Goal: Transaction & Acquisition: Purchase product/service

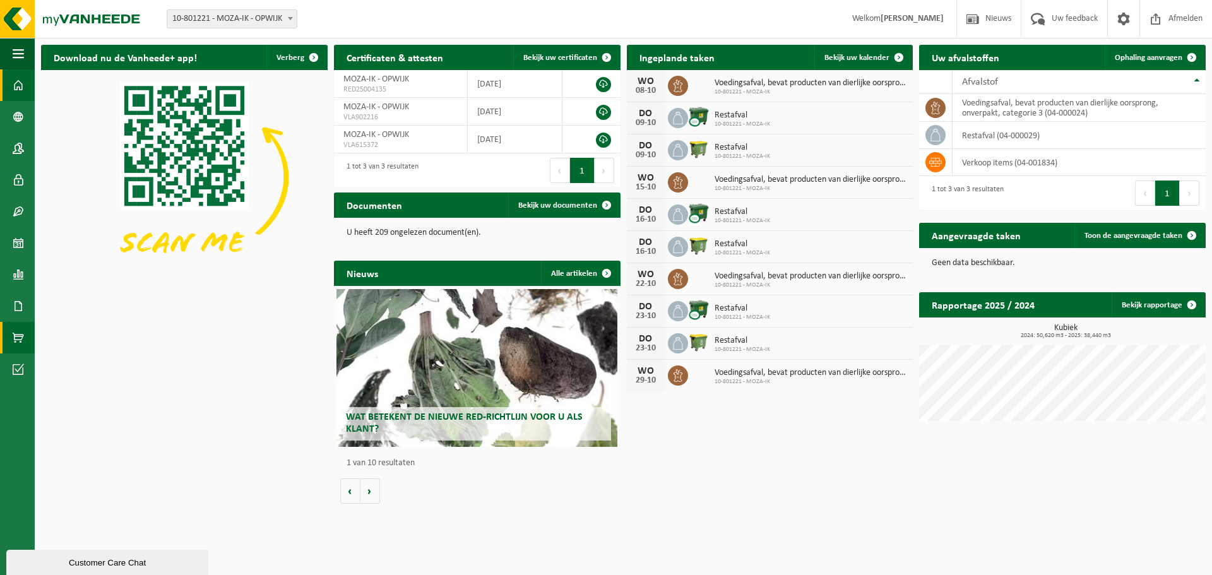
click at [19, 338] on span at bounding box center [18, 338] width 11 height 32
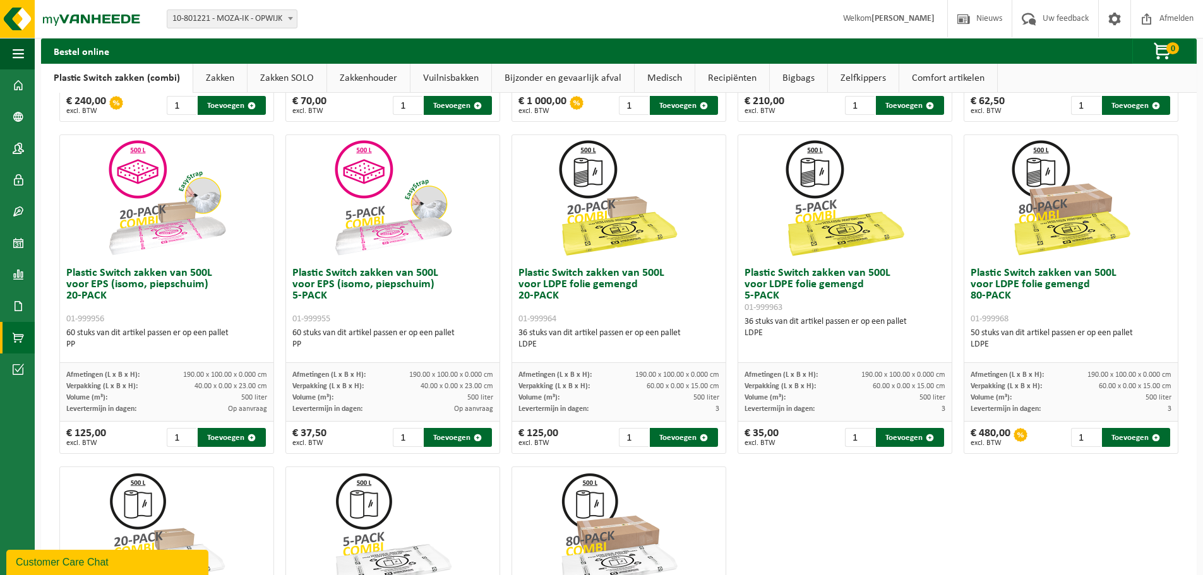
scroll to position [357, 0]
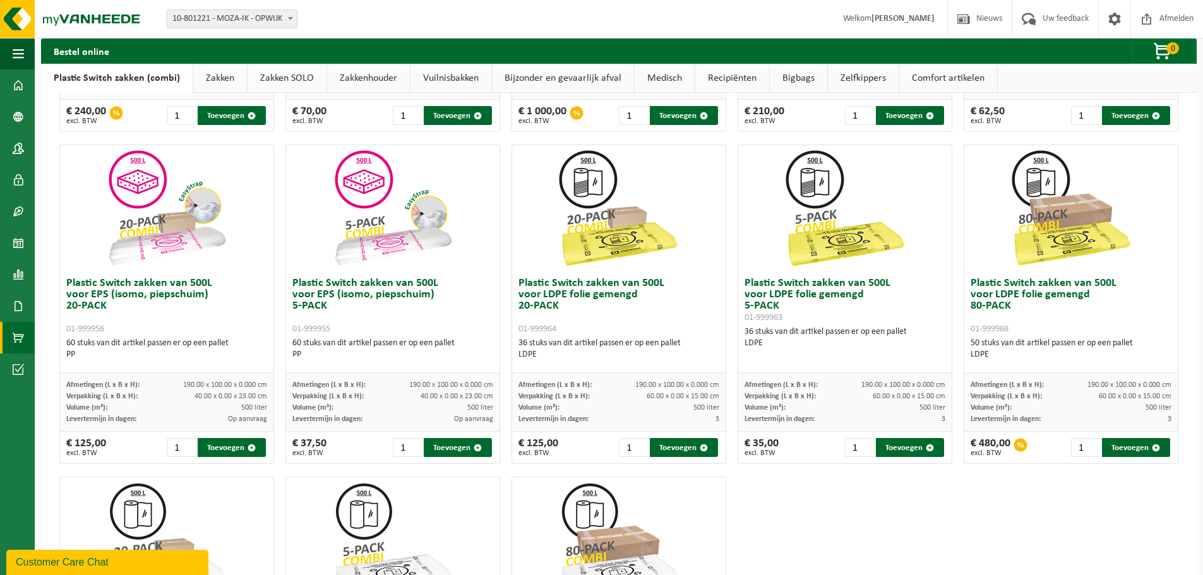
click at [210, 83] on link "Zakken" at bounding box center [220, 78] width 54 height 29
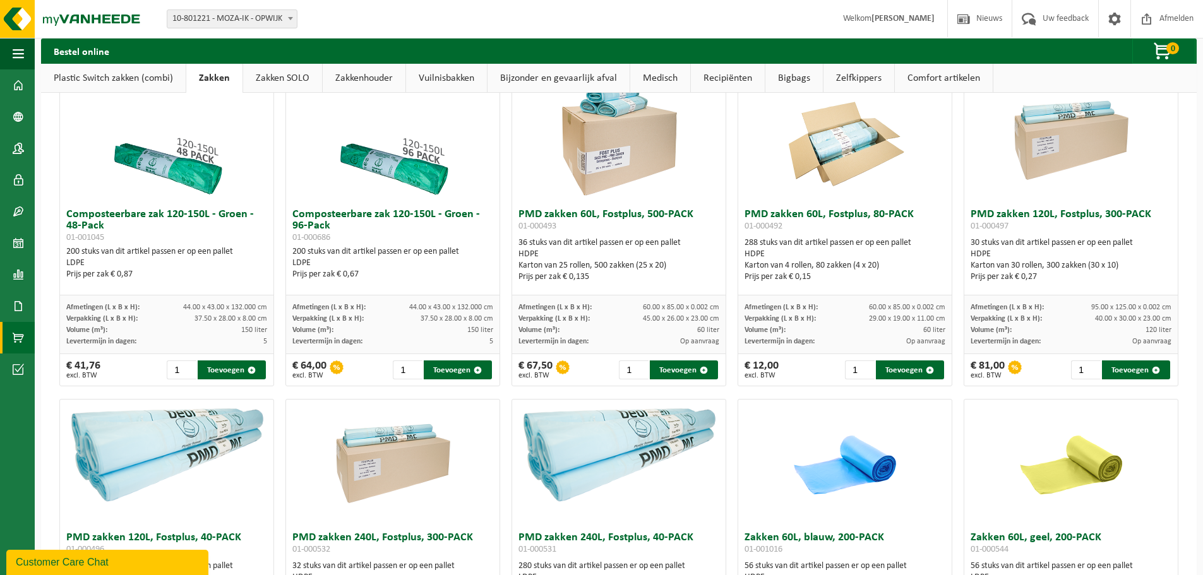
scroll to position [736, 0]
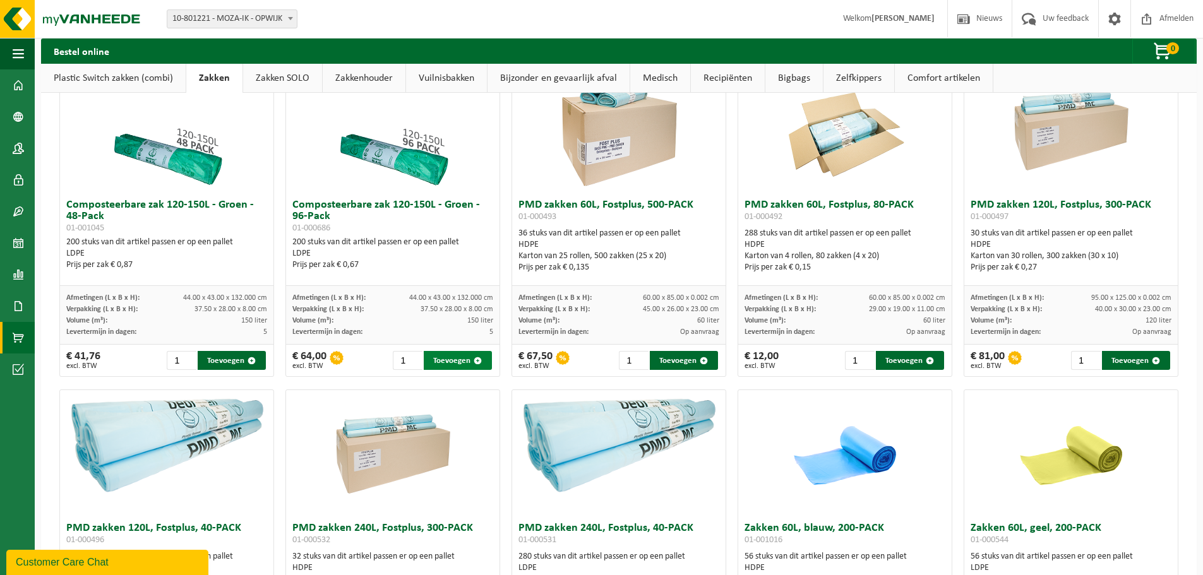
click at [457, 355] on button "Toevoegen" at bounding box center [458, 360] width 68 height 19
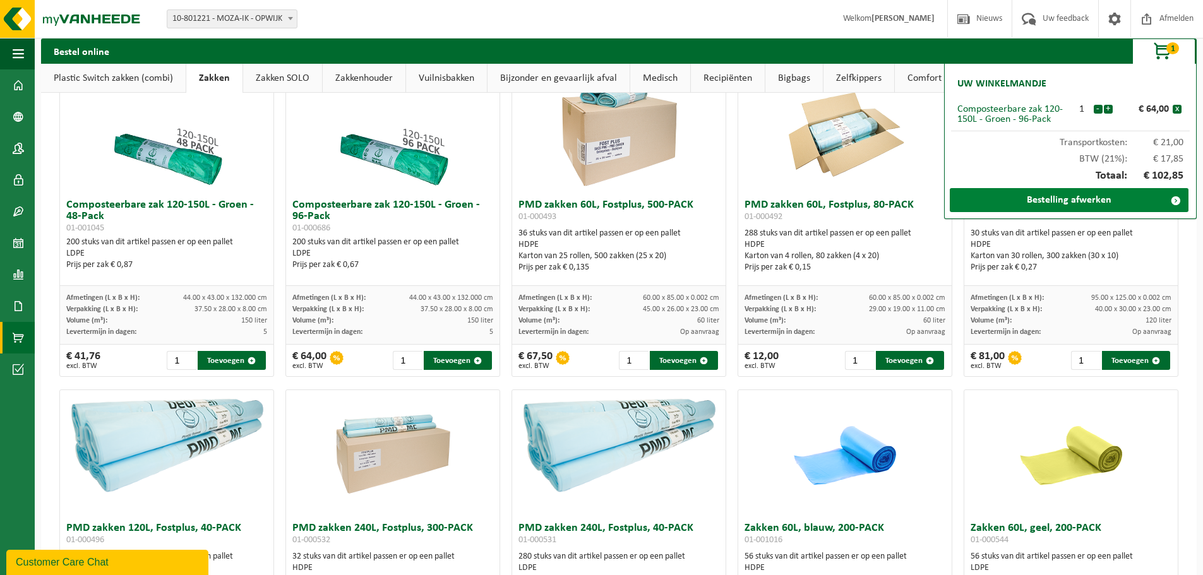
click at [1082, 203] on link "Bestelling afwerken" at bounding box center [1068, 200] width 239 height 24
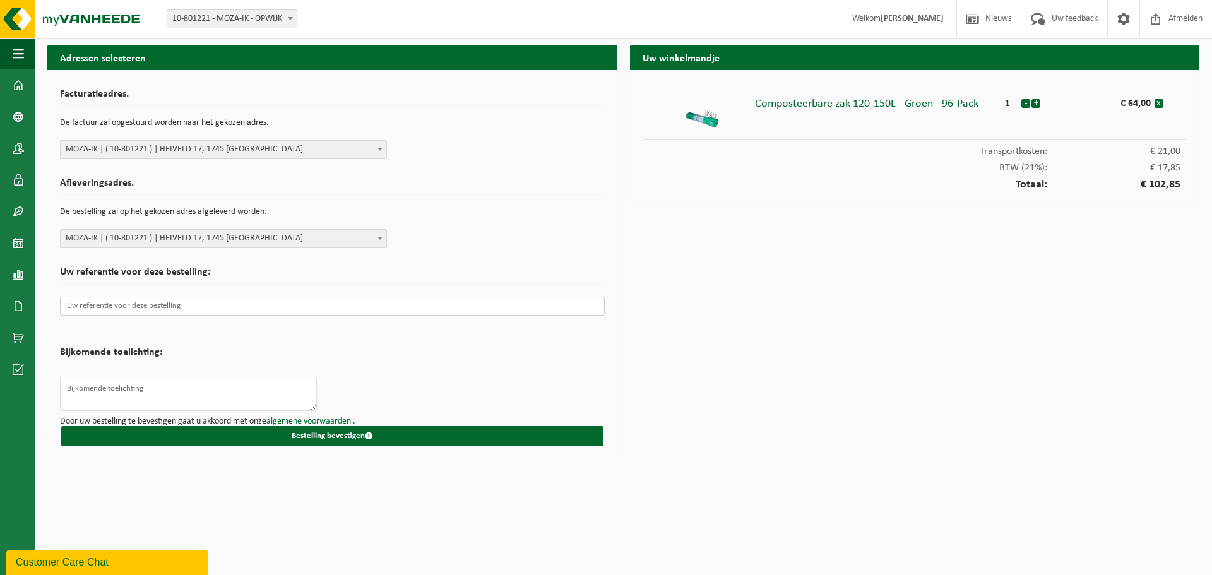
paste input "G/2025/1248"
type input "G/2025/1248"
click at [154, 398] on textarea at bounding box center [188, 394] width 257 height 34
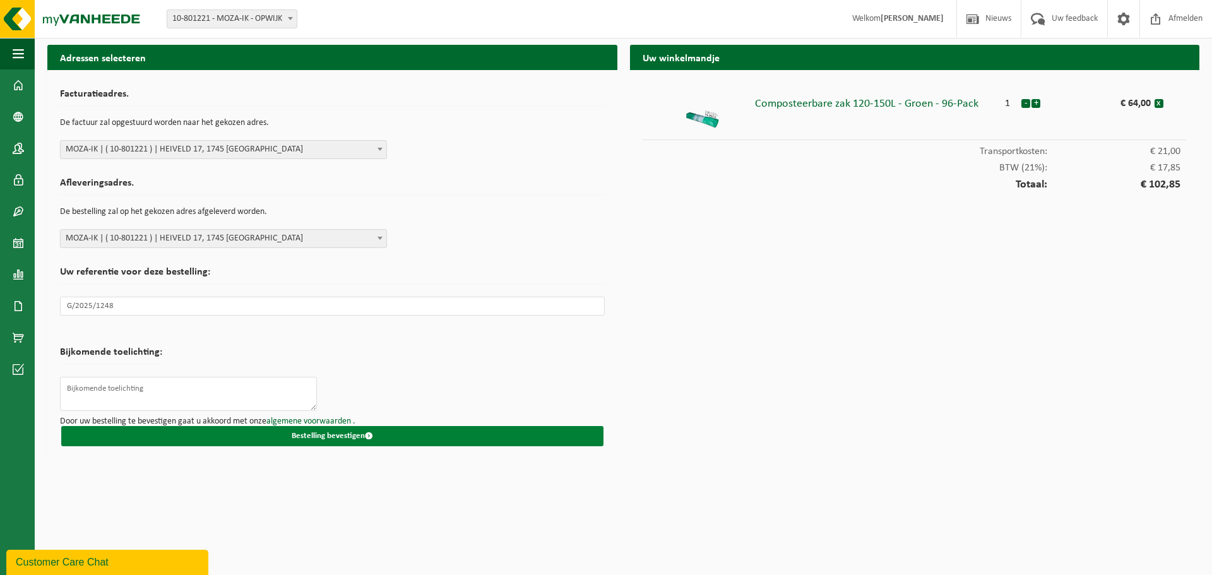
click at [331, 430] on button "Bestelling bevestigen" at bounding box center [332, 436] width 542 height 20
